Goal: Information Seeking & Learning: Learn about a topic

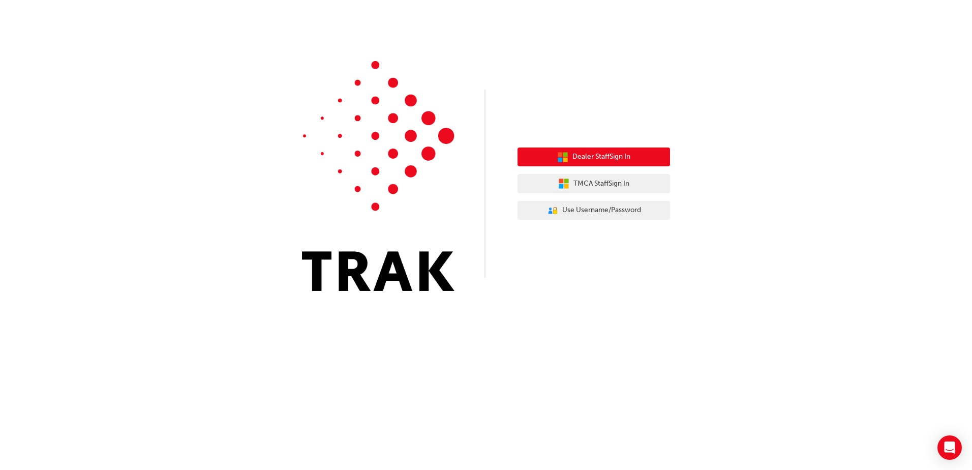
click at [546, 152] on button "Dealer Staff Sign In" at bounding box center [593, 156] width 152 height 19
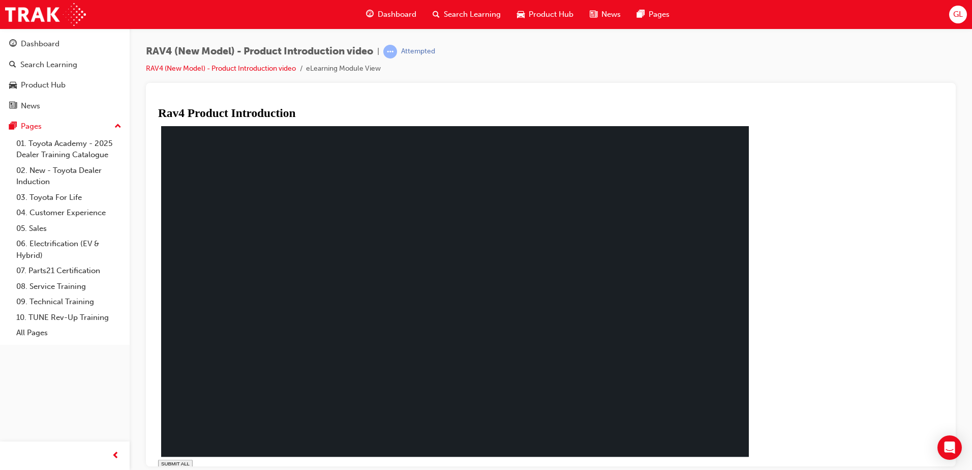
click at [167, 468] on icon at bounding box center [164, 471] width 6 height 6
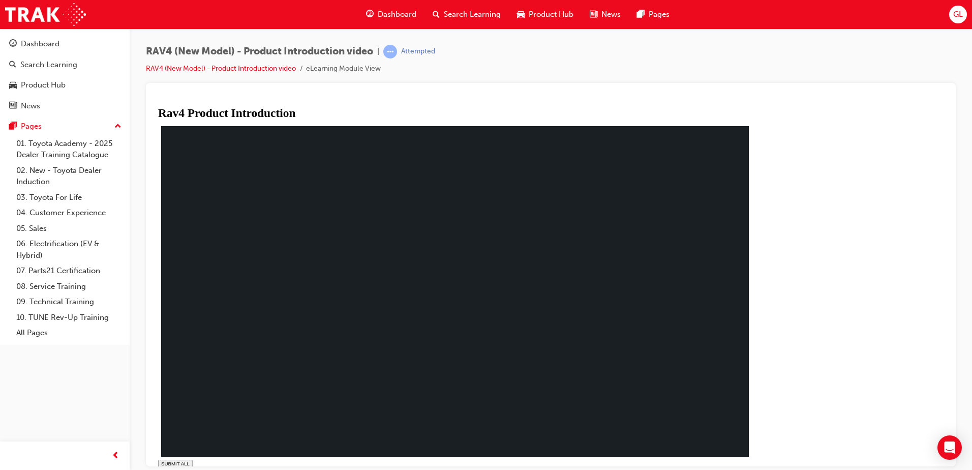
type input "0.141"
